Goal: Information Seeking & Learning: Understand process/instructions

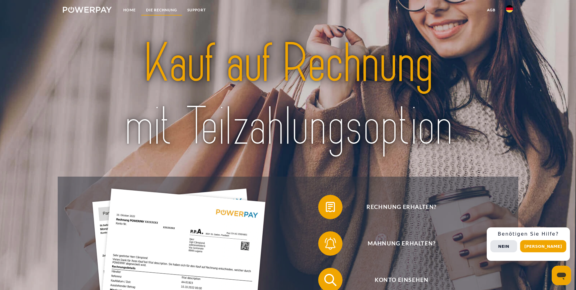
click at [158, 8] on link "DIE RECHNUNG" at bounding box center [161, 10] width 41 height 11
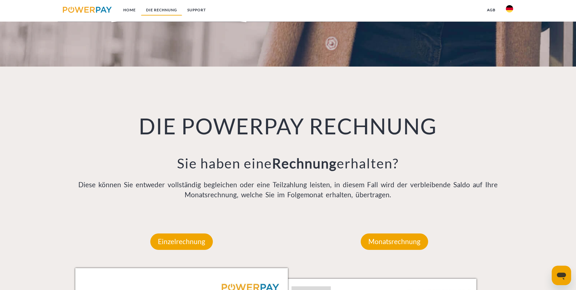
scroll to position [398, 0]
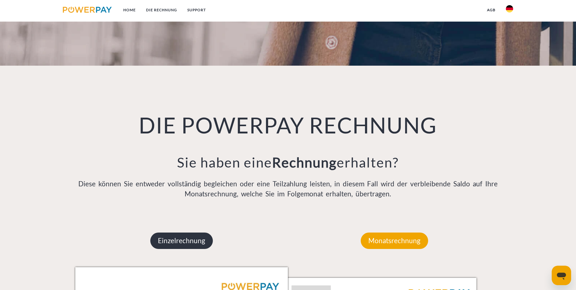
click at [180, 232] on p "Einzelrechnung" at bounding box center [181, 240] width 63 height 16
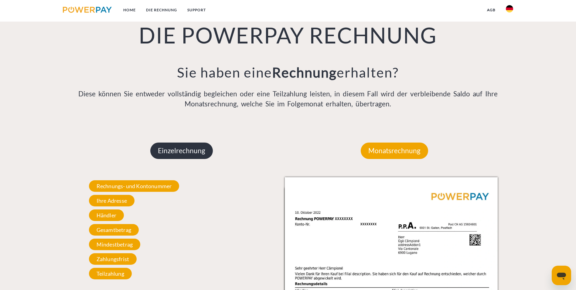
scroll to position [489, 0]
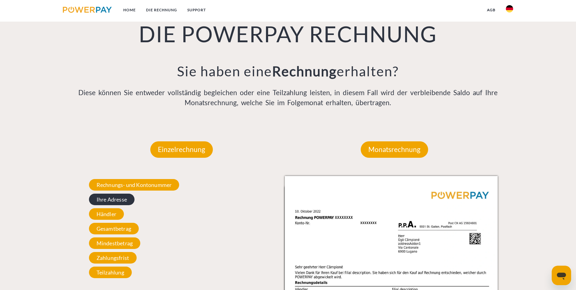
click at [119, 193] on span "Ihre Adresse" at bounding box center [112, 199] width 46 height 12
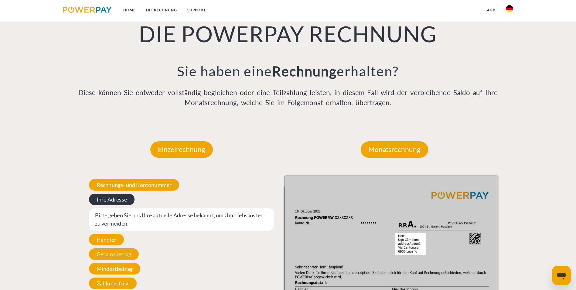
click at [117, 193] on span "Ihre Adresse" at bounding box center [112, 199] width 46 height 12
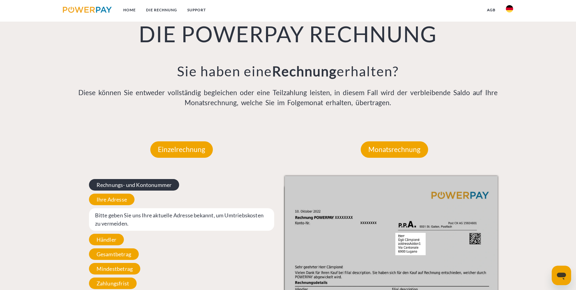
click at [129, 179] on span "Rechnungs- und Kontonummer" at bounding box center [134, 185] width 90 height 12
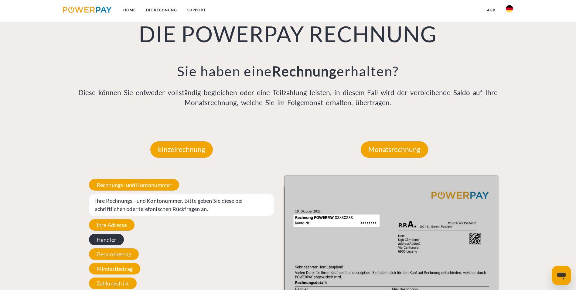
click at [107, 233] on span "Händler" at bounding box center [106, 239] width 35 height 12
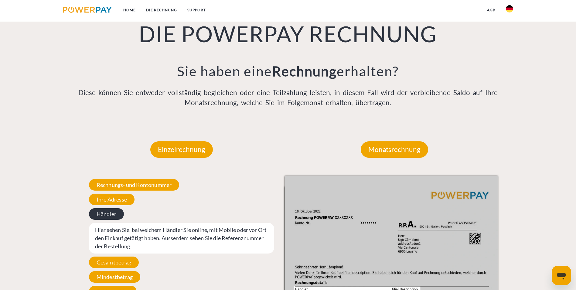
click at [112, 208] on span "Händler" at bounding box center [106, 214] width 35 height 12
click at [117, 256] on span "Gesamtbetrag" at bounding box center [114, 262] width 50 height 12
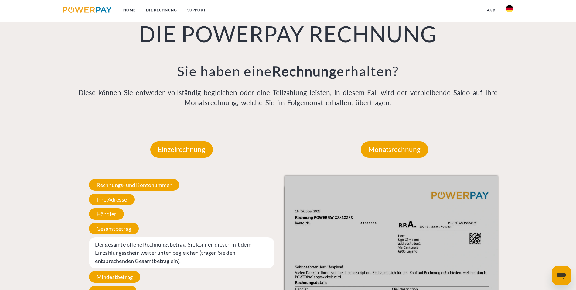
click at [172, 237] on span "Der gesamte offene Rechnungsbetrag. Sie können diesen mit dem Einzahlungsschein…" at bounding box center [181, 252] width 185 height 31
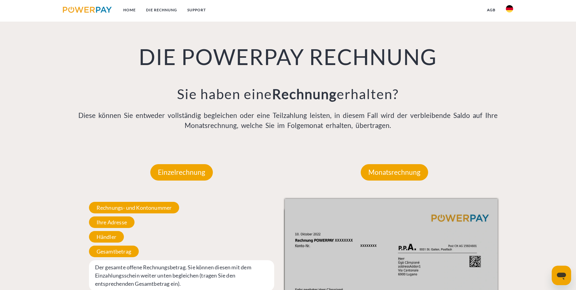
scroll to position [459, 0]
